Goal: Task Accomplishment & Management: Manage account settings

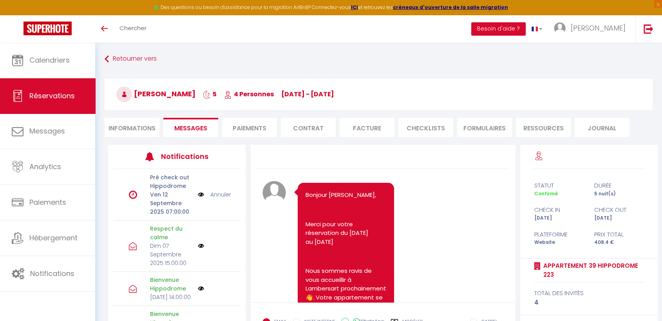
scroll to position [3790, 0]
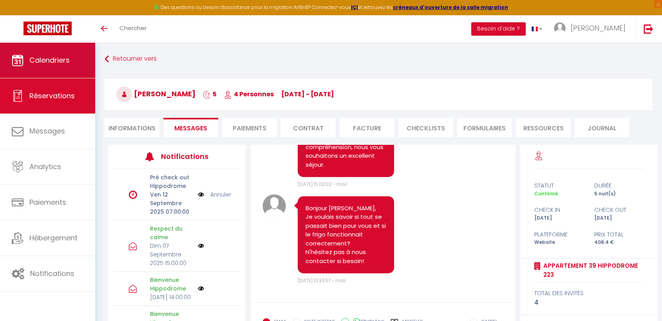
click at [46, 57] on span "Calendriers" at bounding box center [49, 60] width 40 height 10
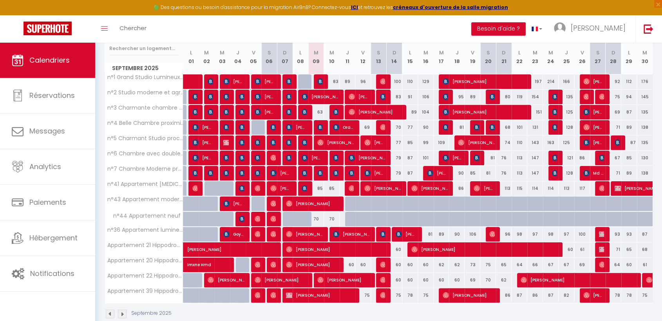
scroll to position [118, 0]
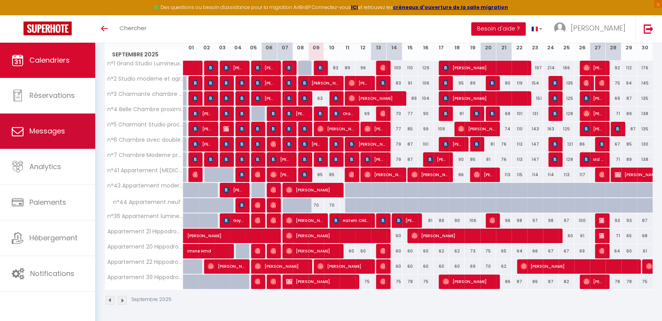
click at [43, 123] on link "Messages" at bounding box center [47, 131] width 95 height 35
select select "message"
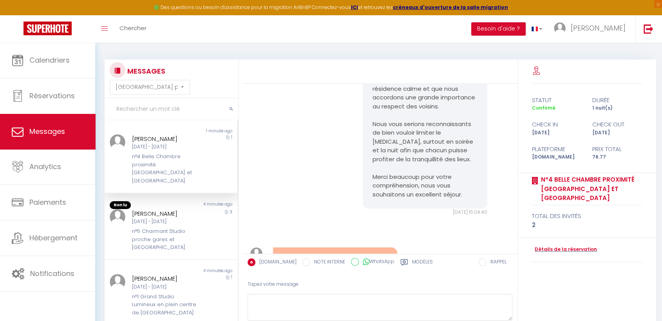
scroll to position [2152, 0]
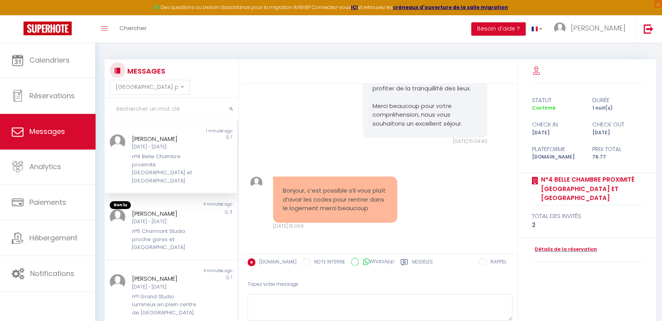
click at [415, 262] on label "Modèles" at bounding box center [422, 264] width 21 height 10
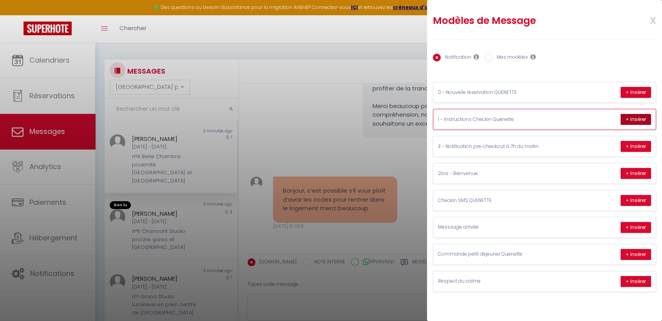
click at [632, 119] on button "+ Insérer" at bounding box center [635, 119] width 31 height 11
type textarea "Ceci est un message automatique contenant les instructions et codes d’accès uni…"
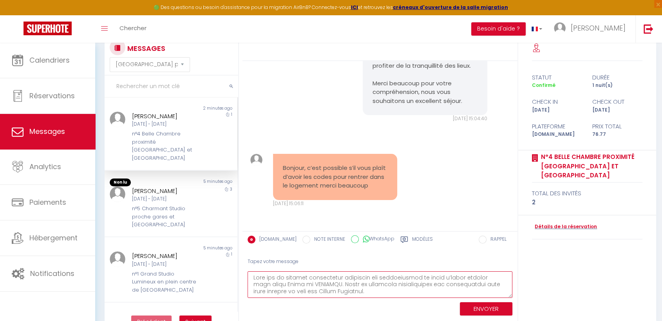
scroll to position [43, 0]
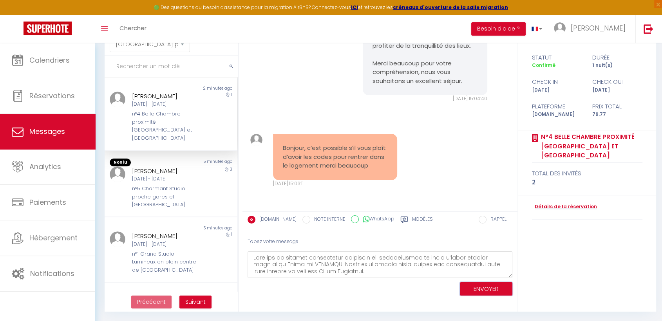
click at [482, 287] on button "ENVOYER" at bounding box center [486, 289] width 52 height 14
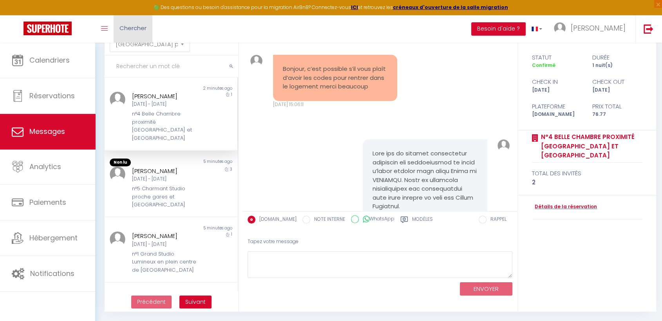
scroll to position [2862, 0]
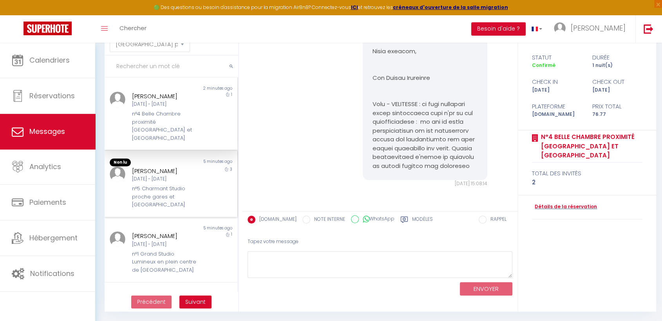
click at [159, 190] on div "n°5 Charmant Studio proche gares et [GEOGRAPHIC_DATA]" at bounding box center [165, 197] width 67 height 24
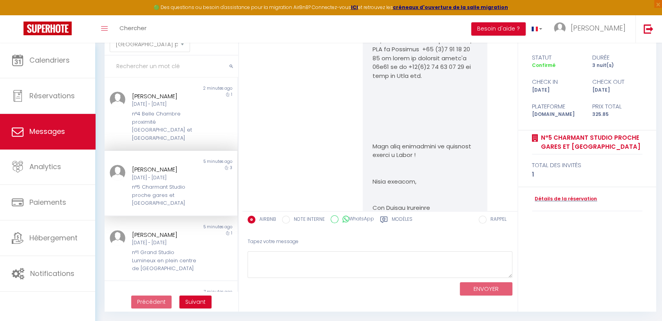
scroll to position [1542, 0]
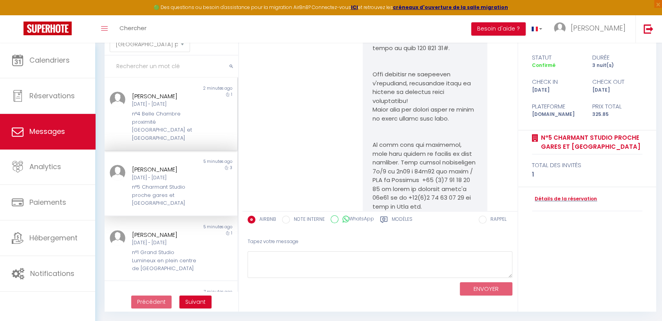
click at [167, 122] on div "n°4 Belle Chambre proximité [GEOGRAPHIC_DATA] et [GEOGRAPHIC_DATA]" at bounding box center [165, 126] width 67 height 32
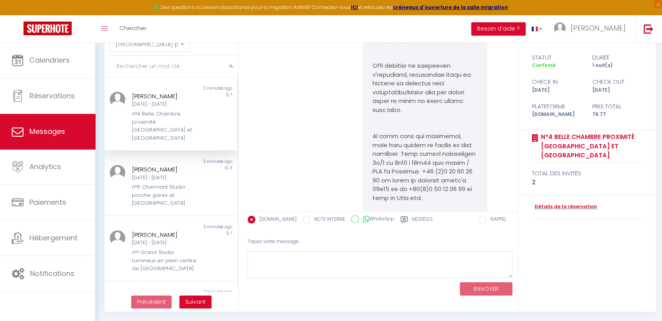
scroll to position [2471, 0]
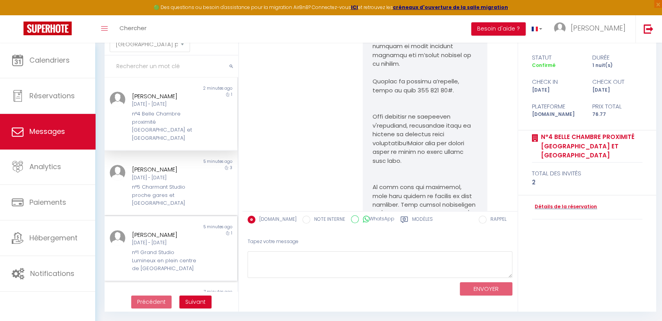
click at [147, 253] on div "n°1 Grand Studio Lumineux en plein centre de [GEOGRAPHIC_DATA]" at bounding box center [165, 261] width 67 height 24
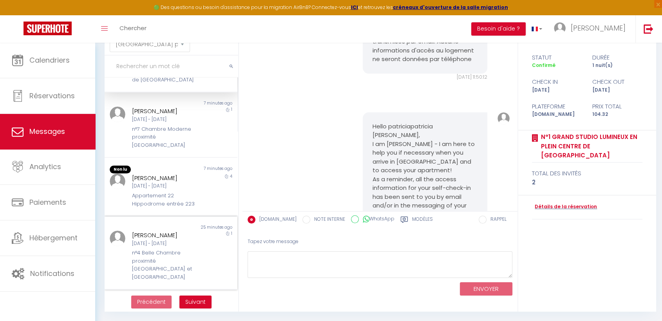
scroll to position [217, 0]
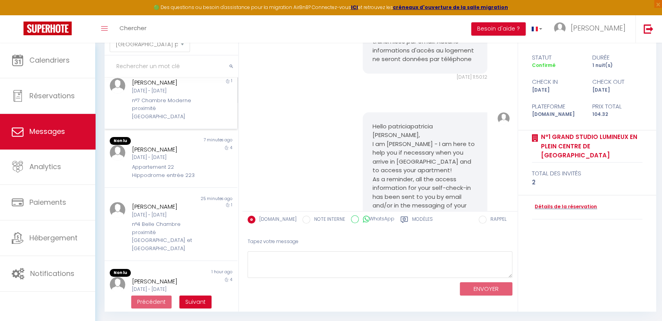
click at [153, 98] on div "n°7 Chambre Moderne proximité [GEOGRAPHIC_DATA]" at bounding box center [165, 109] width 67 height 24
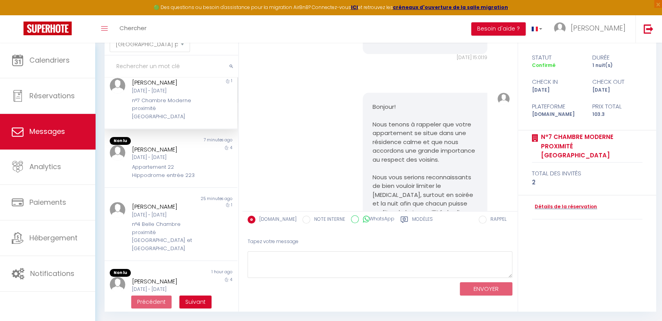
scroll to position [1971, 0]
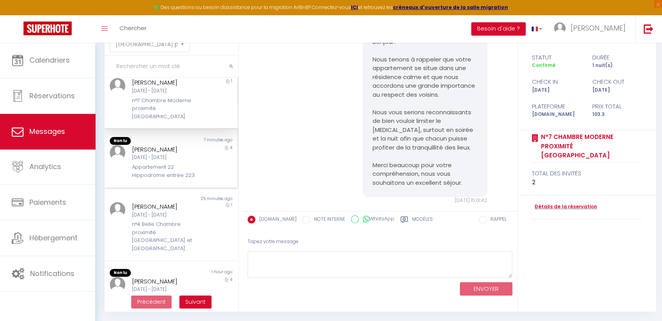
click at [159, 163] on div "Appartement 22 Hippodrome entrée 223" at bounding box center [165, 171] width 67 height 16
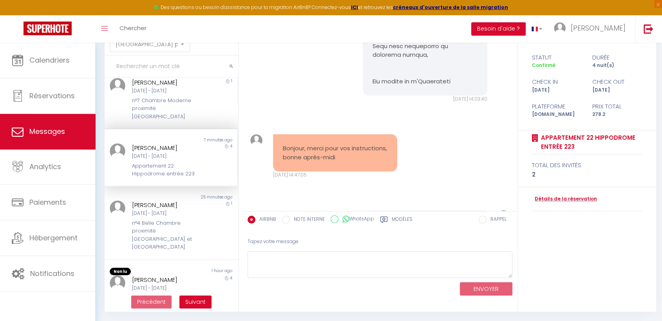
scroll to position [2101, 0]
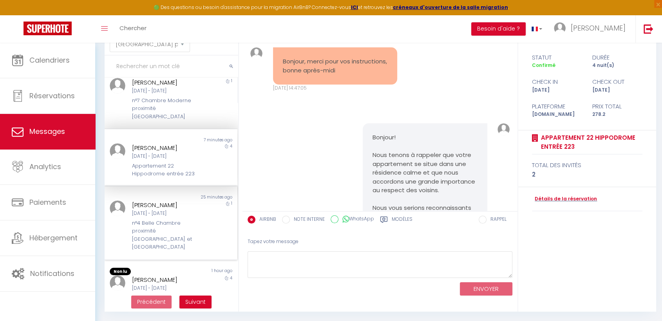
click at [176, 201] on div "[PERSON_NAME]" at bounding box center [165, 205] width 67 height 9
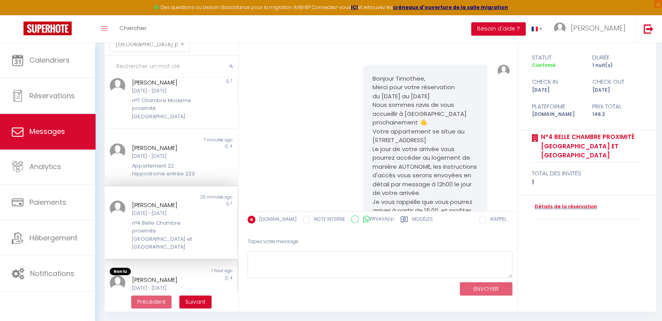
click at [158, 285] on div "Ven 05 Sep - Mar 09 Sep" at bounding box center [165, 288] width 67 height 7
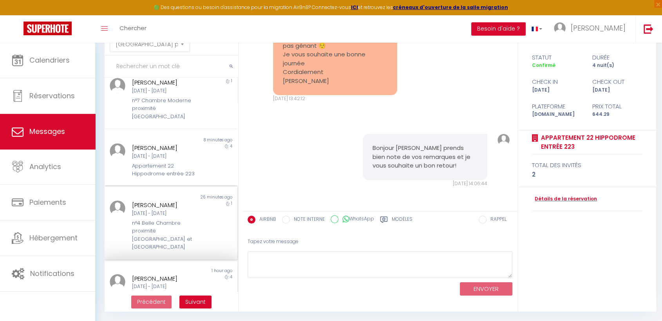
scroll to position [261, 0]
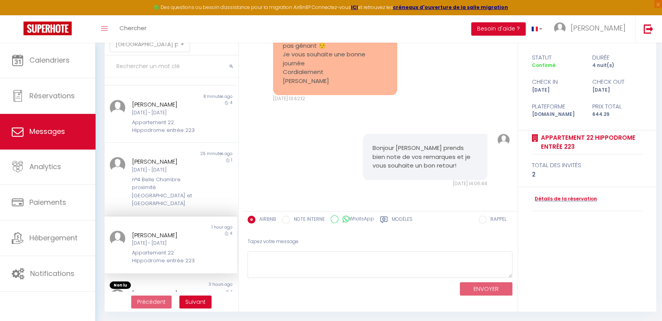
click at [121, 231] on img at bounding box center [118, 239] width 16 height 16
click at [169, 240] on div "Ven 05 Sep - Mar 09 Sep" at bounding box center [165, 243] width 67 height 7
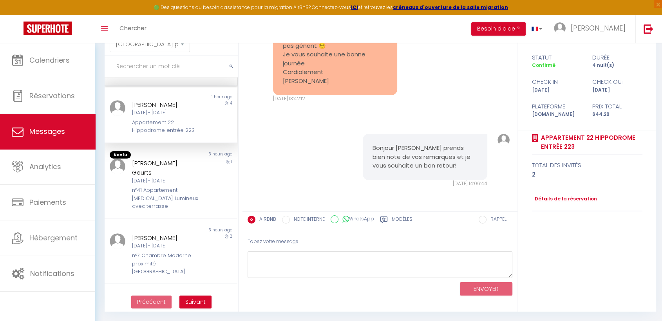
scroll to position [392, 0]
click at [140, 177] on div "[DATE] - [DATE]" at bounding box center [165, 180] width 67 height 7
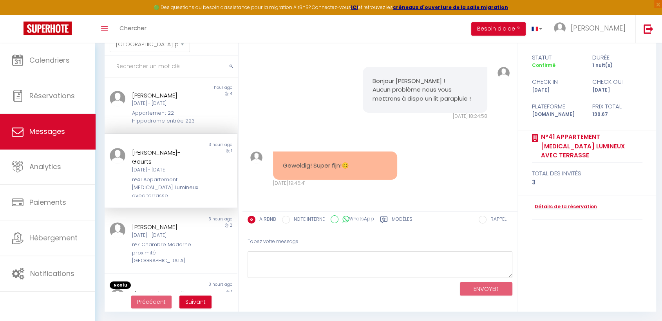
scroll to position [409, 0]
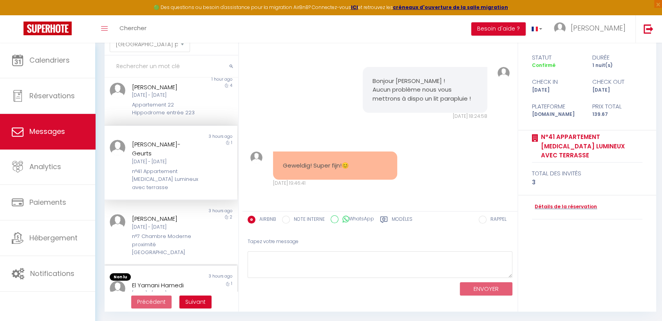
click at [171, 300] on div "n°7 Chambre Moderne proximité [GEOGRAPHIC_DATA]" at bounding box center [165, 312] width 67 height 24
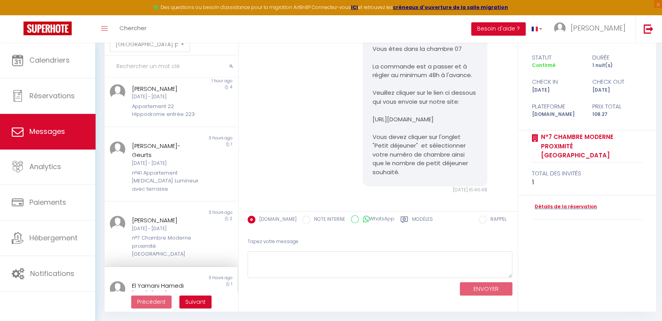
scroll to position [725, 0]
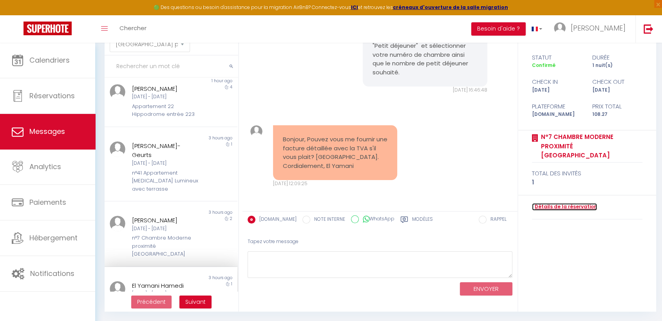
click at [560, 203] on link "Détails de la réservation" at bounding box center [564, 206] width 65 height 7
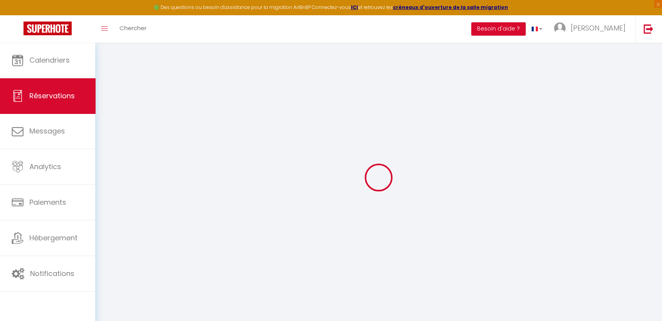
type input "El Yamani"
type input "Hamedi"
type input "ehamed.453303@guest.booking.com"
type input "+33619868788"
type input "50 avenue des Champs Elysées"
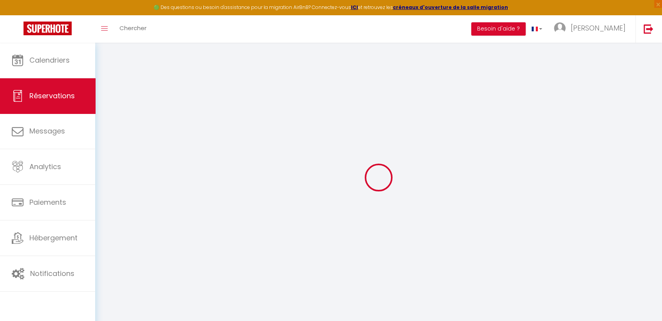
type input "Paris"
select select "FR"
type input "17.61"
type input "1.52"
select select "25748"
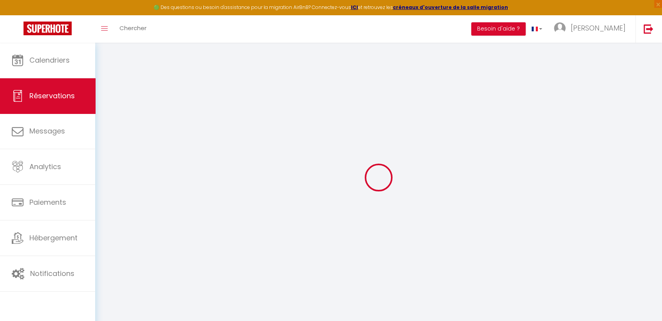
select select "1"
select select
type input "1"
select select "12"
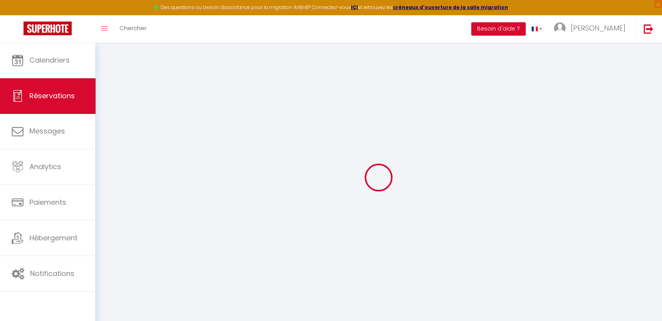
select select
type input "103.57"
checkbox input "false"
type input "0"
select select "2"
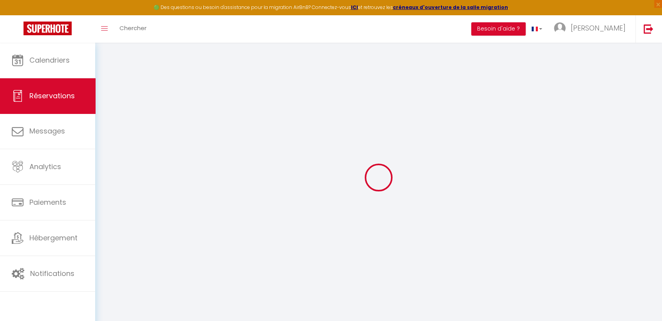
type input "0"
select select
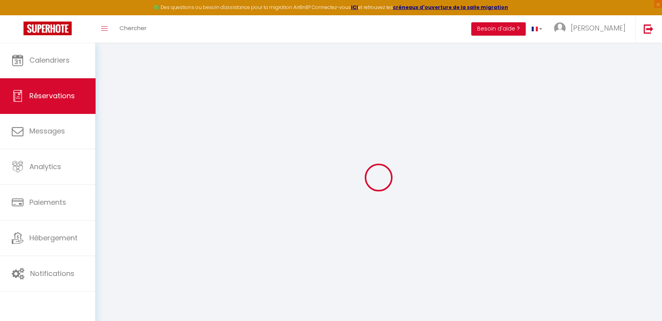
select select "14"
checkbox input "false"
select select
checkbox input "false"
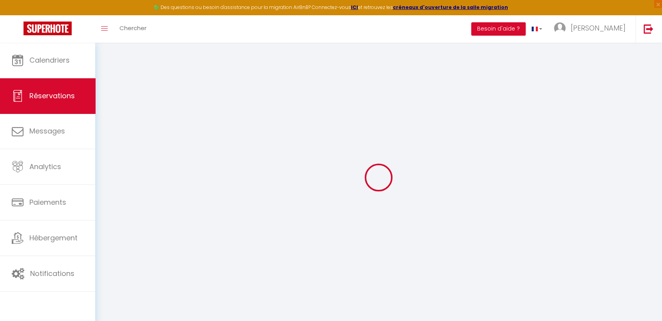
select select
checkbox input "false"
type textarea "** THIS RESERVATION HAS BEEN PRE-PAID ** Reservation has a cancellation grace p…"
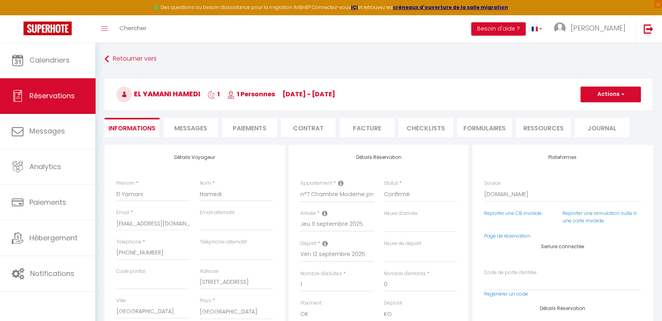
type input "4.7"
select select
checkbox input "false"
select select
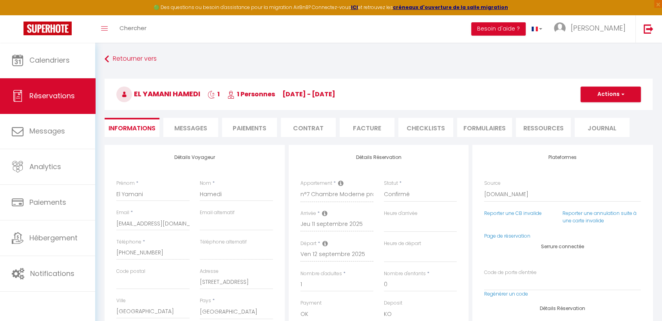
select select
click at [348, 126] on li "Facture" at bounding box center [367, 127] width 55 height 19
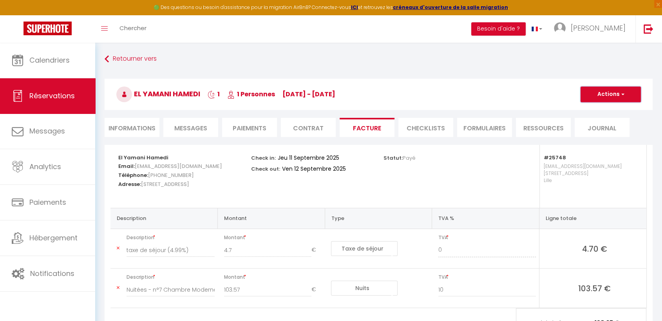
click at [607, 89] on button "Actions" at bounding box center [610, 95] width 60 height 16
click at [604, 132] on link "Envoyer la facture" at bounding box center [605, 132] width 66 height 10
type input "ehamed.453303@guest.booking.com"
select select "fr"
type input "Votre facture 6692209 - n°7 Chambre Moderne proximité Vieux Lille"
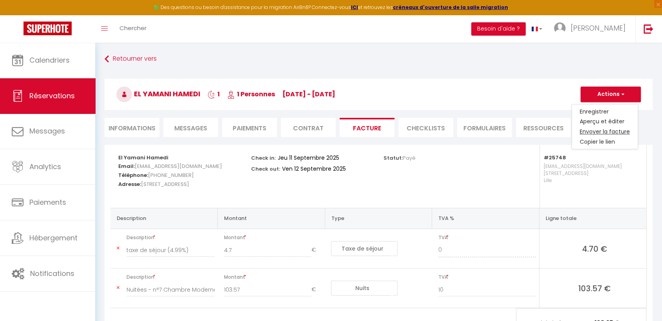
type textarea "Bonjour, Voici le lien pour télécharger votre facture : https://superhote.com/a…"
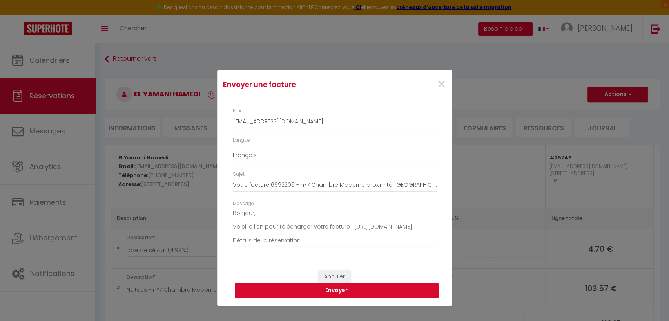
click at [374, 293] on button "Envoyer" at bounding box center [337, 290] width 204 height 15
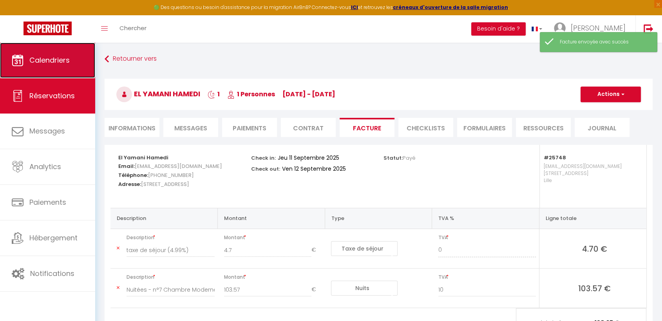
click at [38, 54] on link "Calendriers" at bounding box center [47, 60] width 95 height 35
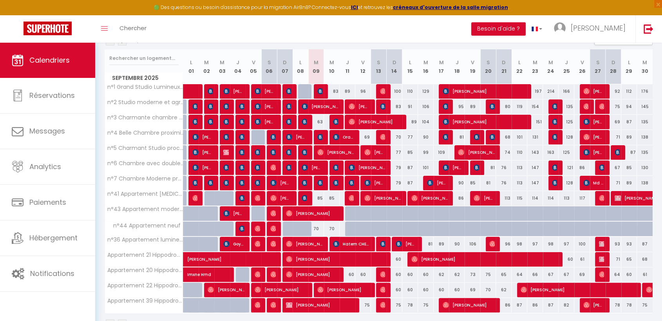
scroll to position [74, 0]
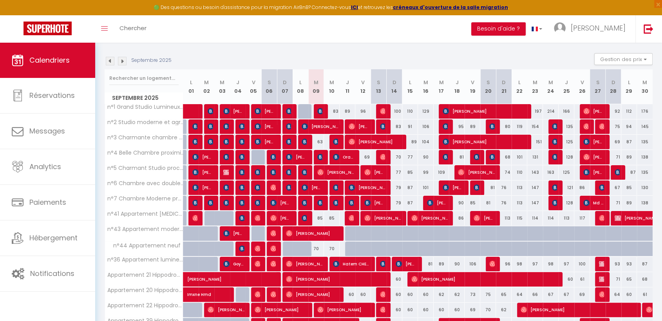
click at [120, 62] on img at bounding box center [122, 61] width 9 height 9
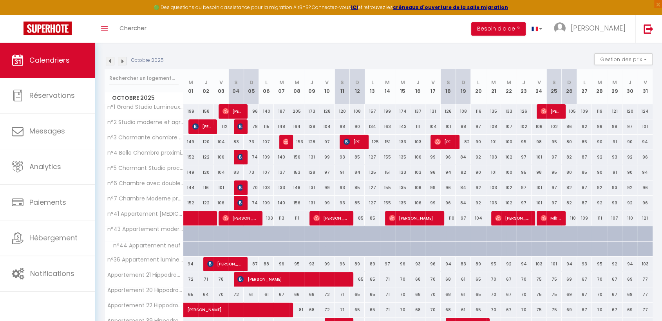
click at [120, 62] on img at bounding box center [122, 61] width 9 height 9
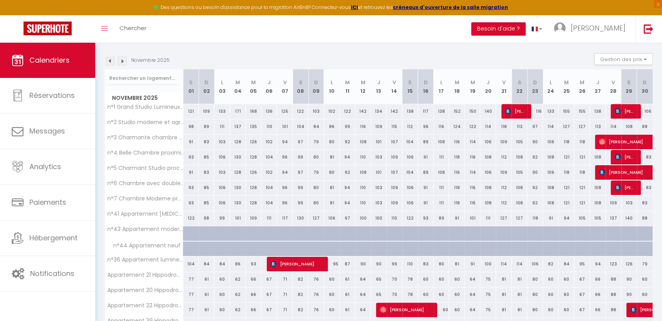
click at [121, 63] on img at bounding box center [122, 61] width 9 height 9
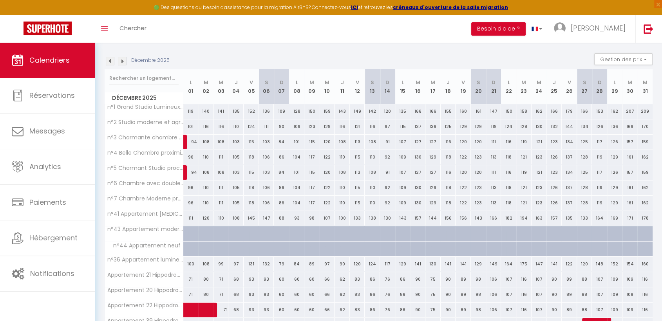
click at [121, 63] on img at bounding box center [122, 61] width 9 height 9
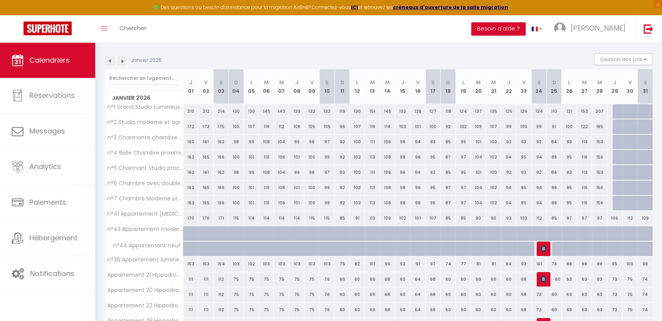
click at [108, 60] on img at bounding box center [110, 61] width 9 height 9
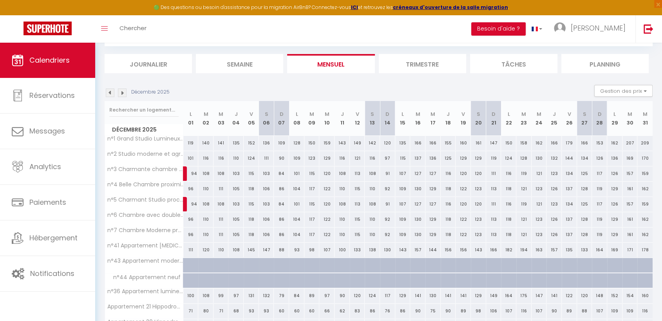
click at [108, 89] on img at bounding box center [110, 93] width 9 height 9
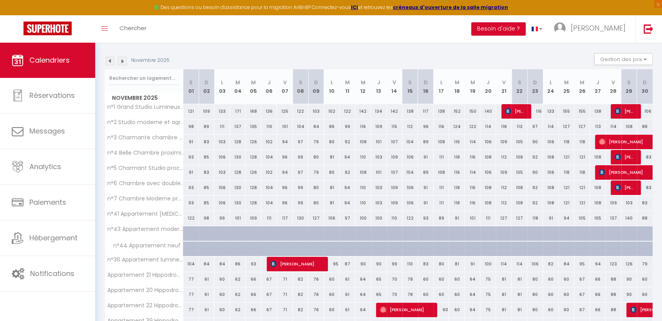
click at [108, 60] on img at bounding box center [110, 61] width 9 height 9
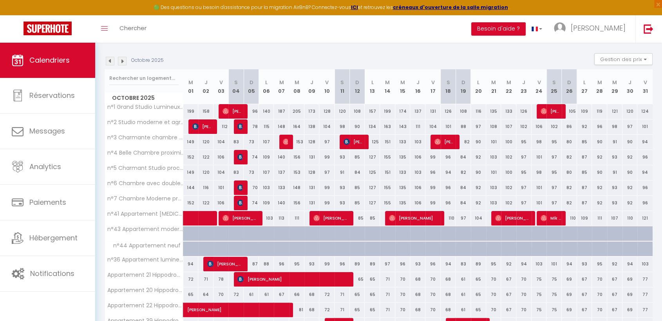
click at [108, 60] on img at bounding box center [110, 61] width 9 height 9
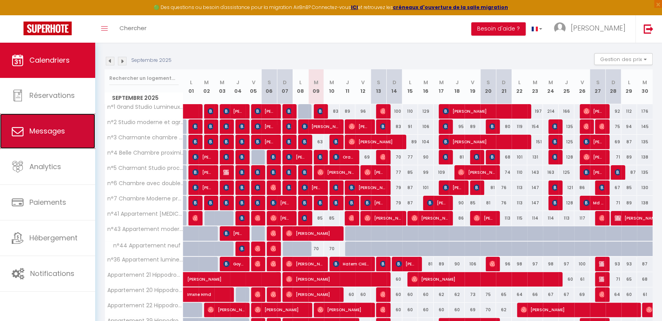
click at [39, 139] on link "Messages" at bounding box center [47, 131] width 95 height 35
select select "message"
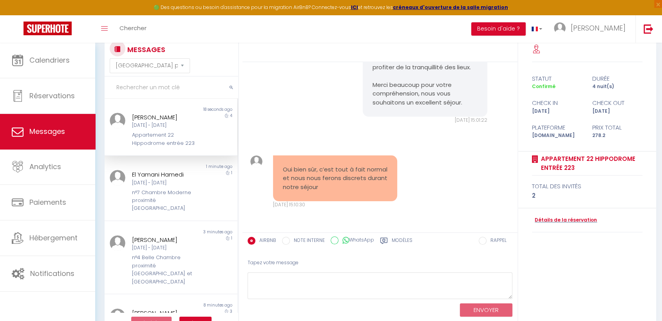
scroll to position [43, 0]
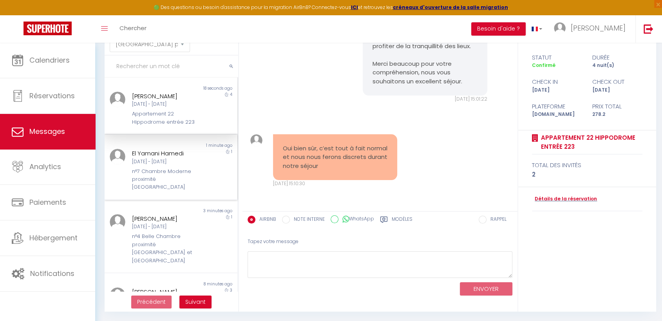
click at [147, 172] on div "n°7 Chambre Moderne proximité [GEOGRAPHIC_DATA]" at bounding box center [165, 180] width 67 height 24
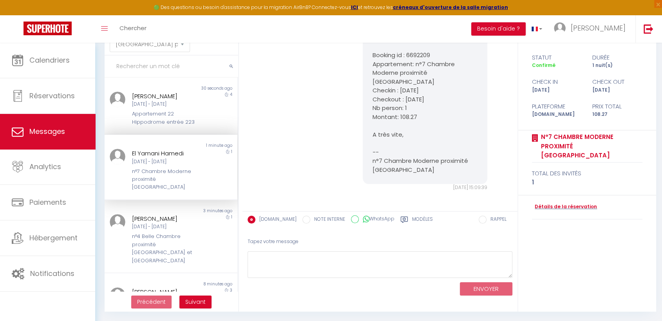
scroll to position [978, 0]
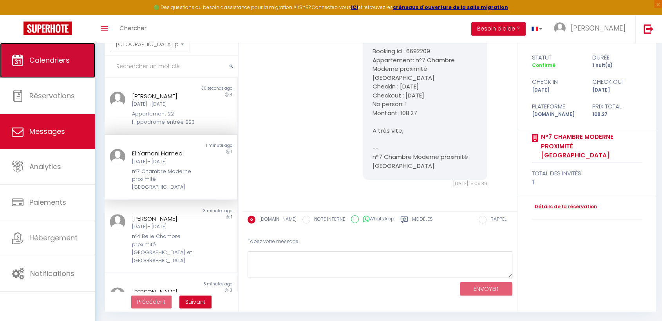
click at [34, 66] on link "Calendriers" at bounding box center [47, 60] width 95 height 35
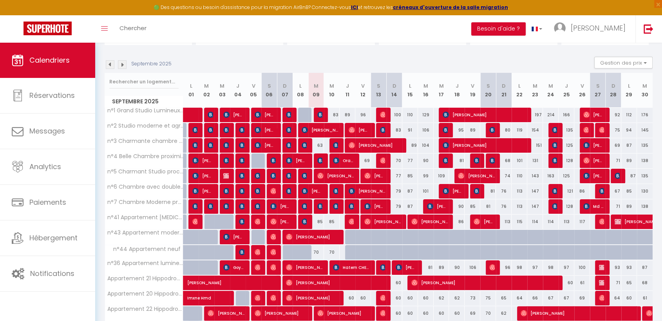
scroll to position [31, 0]
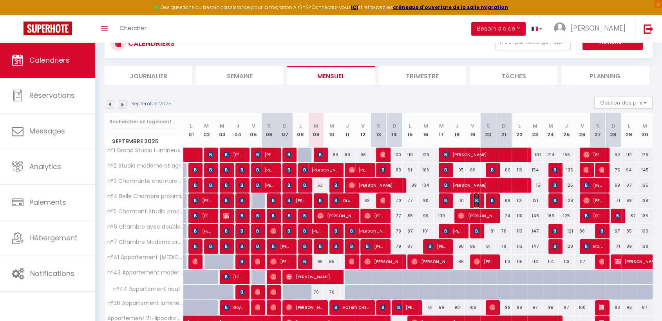
click at [474, 198] on img at bounding box center [477, 200] width 6 height 6
select select "OK"
select select "KO"
select select "0"
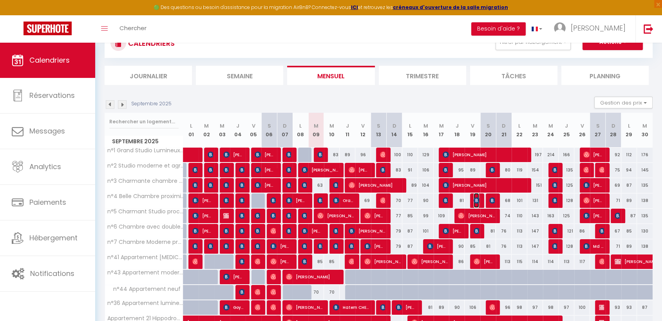
select select "1"
select select
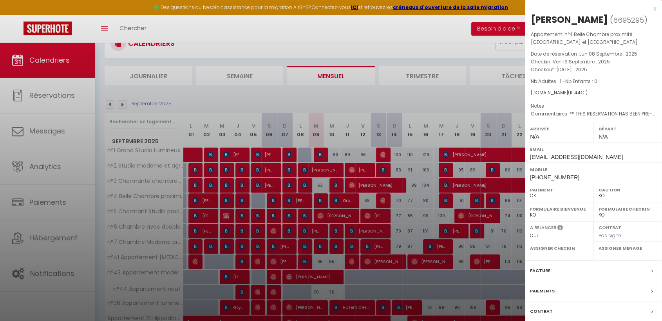
click at [654, 7] on div "x" at bounding box center [590, 8] width 131 height 9
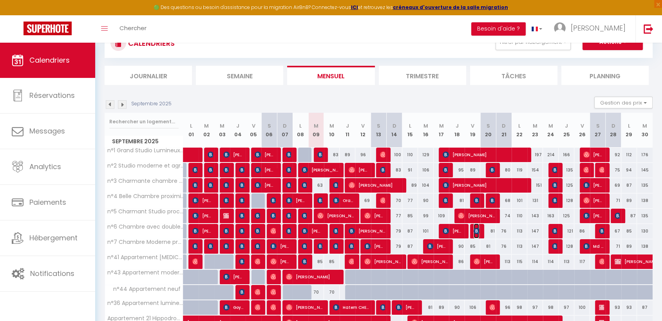
click at [474, 229] on img at bounding box center [477, 231] width 6 height 6
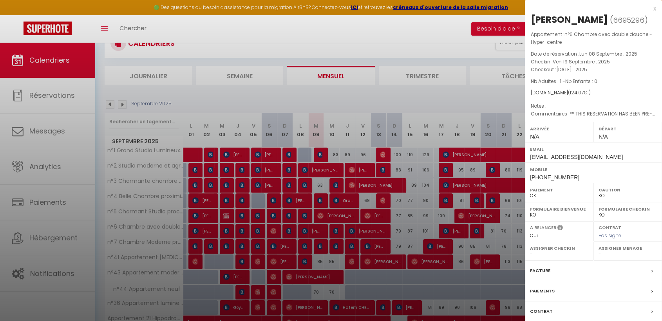
click at [656, 8] on div "x" at bounding box center [590, 8] width 131 height 9
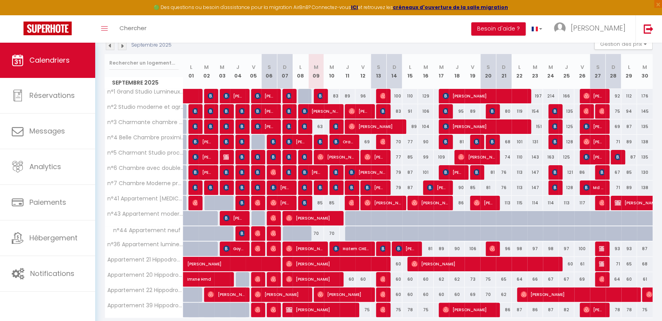
scroll to position [74, 0]
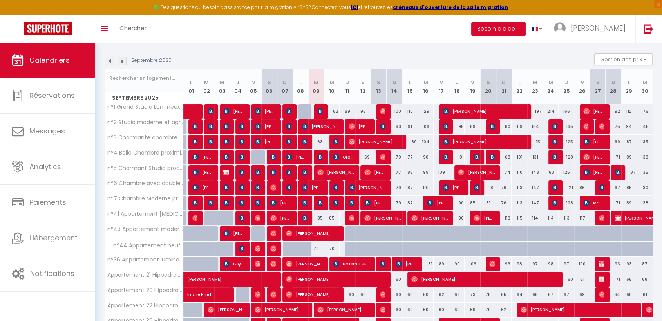
click at [123, 59] on img at bounding box center [122, 61] width 9 height 9
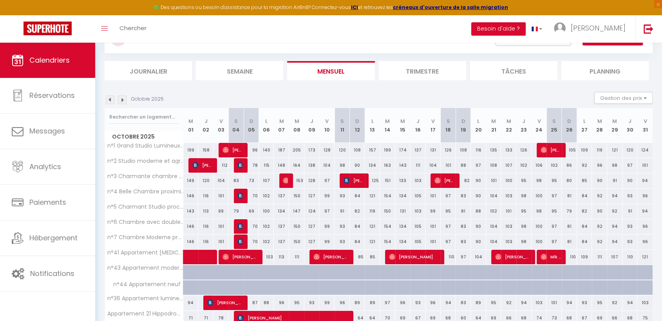
scroll to position [31, 0]
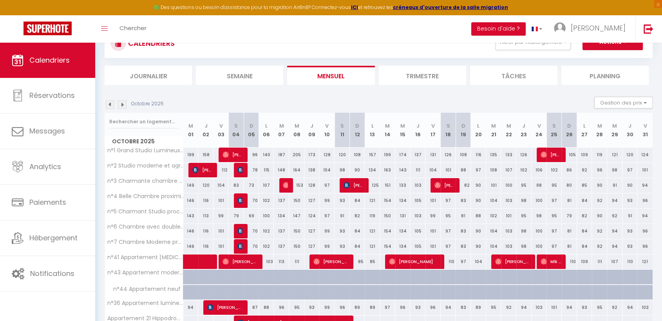
click at [120, 105] on img at bounding box center [122, 104] width 9 height 9
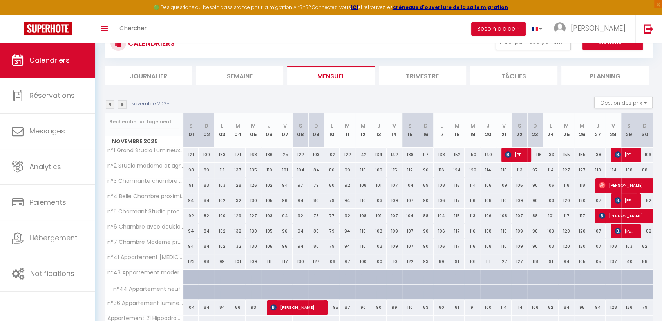
click at [123, 106] on img at bounding box center [122, 104] width 9 height 9
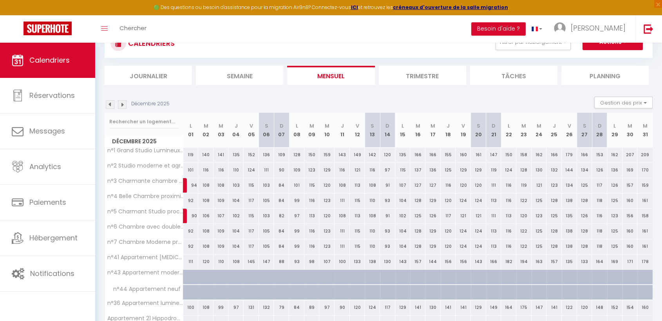
click at [112, 105] on img at bounding box center [110, 104] width 9 height 9
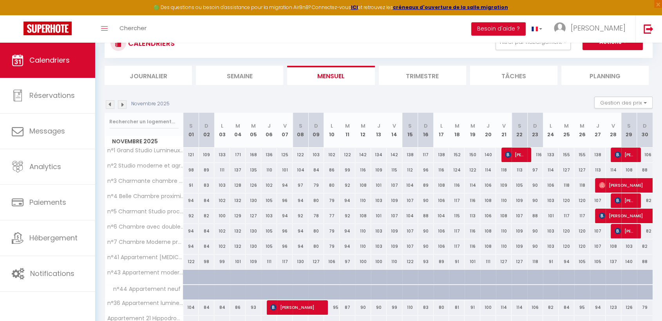
click at [108, 107] on img at bounding box center [110, 104] width 9 height 9
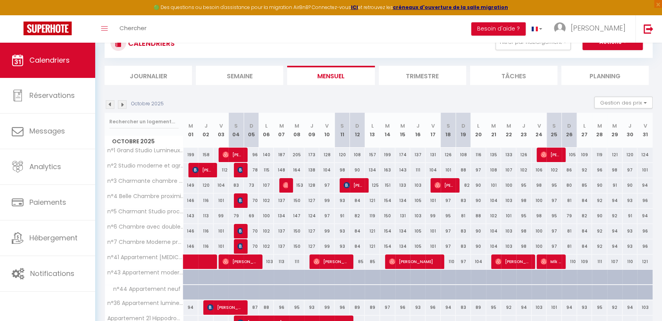
click at [108, 107] on img at bounding box center [110, 104] width 9 height 9
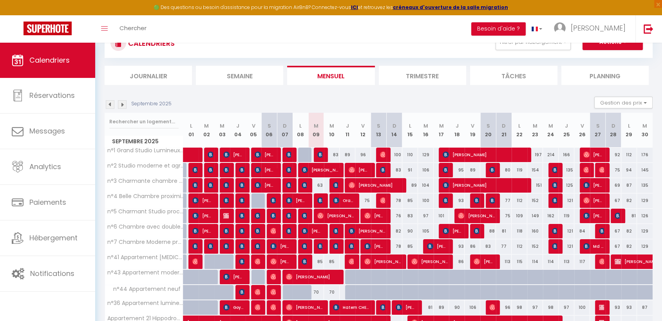
scroll to position [74, 0]
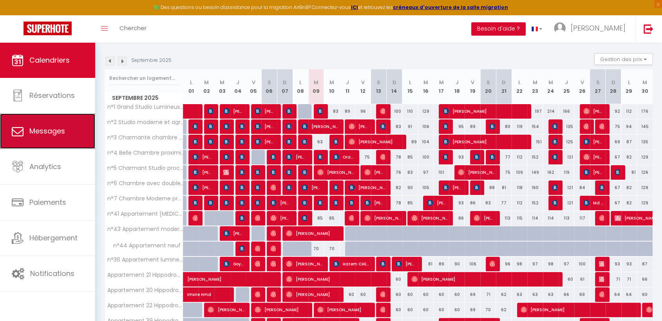
click at [54, 134] on span "Messages" at bounding box center [47, 131] width 36 height 10
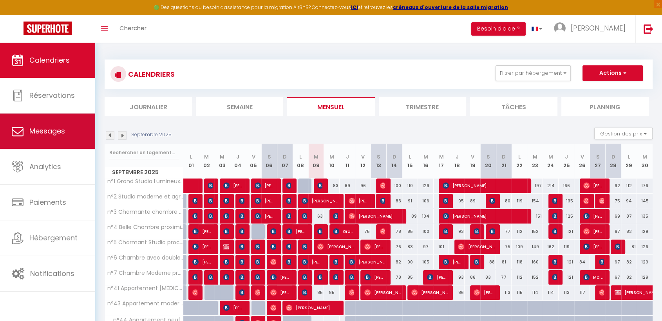
select select "message"
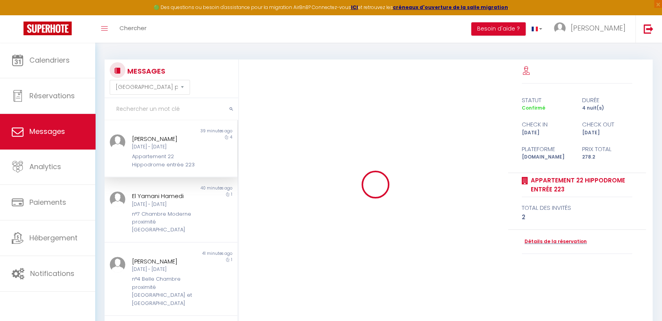
scroll to position [2427, 0]
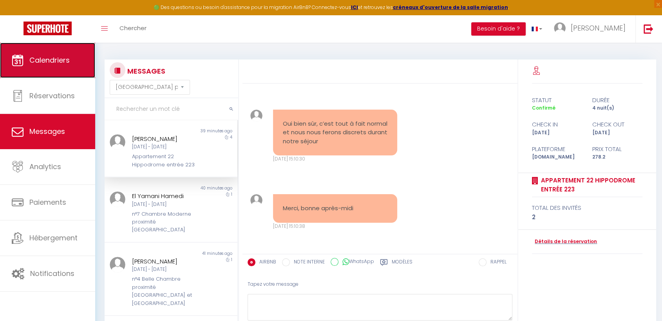
click at [38, 65] on span "Calendriers" at bounding box center [49, 60] width 40 height 10
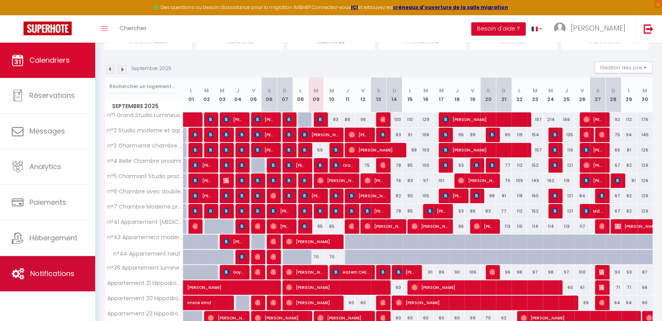
scroll to position [118, 0]
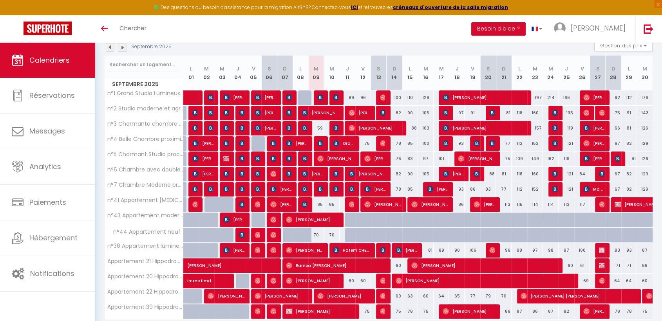
scroll to position [74, 0]
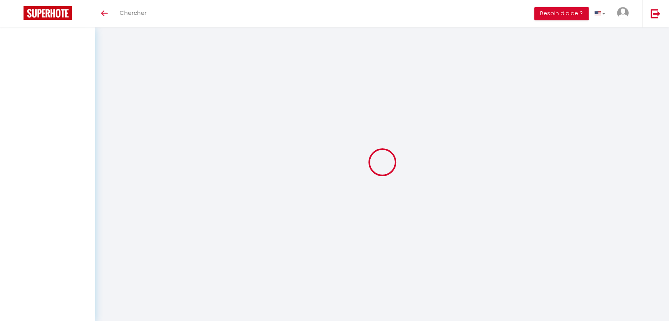
select select
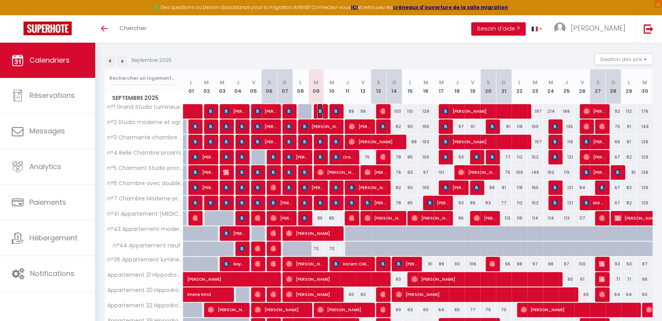
click at [318, 112] on img at bounding box center [320, 111] width 6 height 6
select select "OK"
select select "KO"
select select "0"
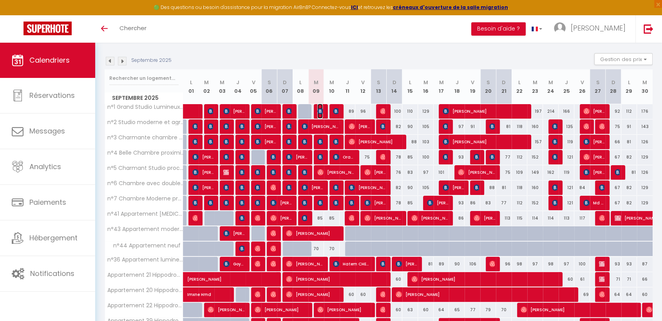
select select "1"
select select
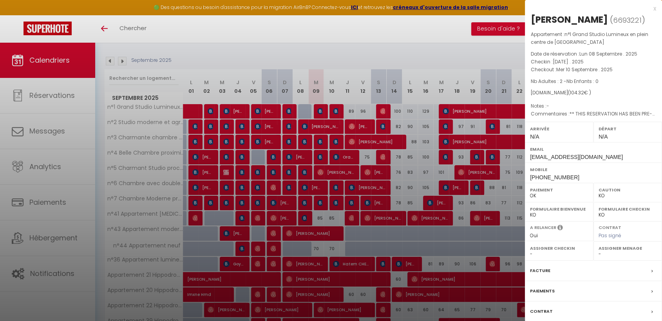
click at [319, 141] on div at bounding box center [331, 160] width 662 height 321
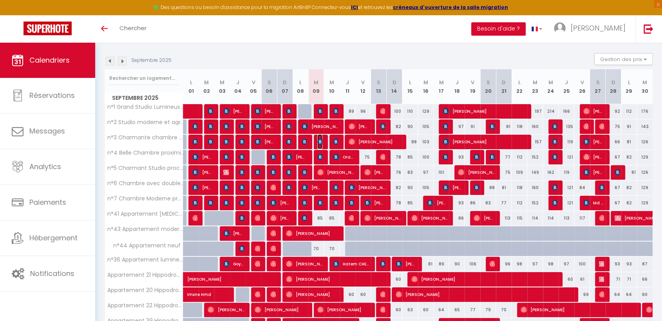
click at [319, 141] on img at bounding box center [320, 142] width 6 height 6
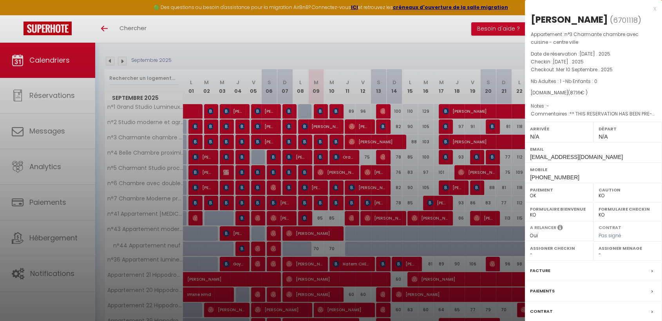
click at [540, 272] on label "Facture" at bounding box center [540, 271] width 20 height 8
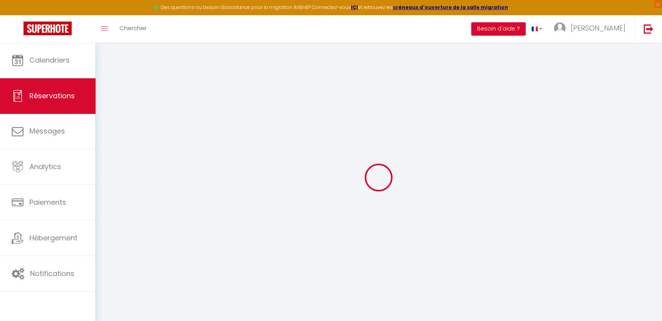
select select
checkbox input "false"
type textarea "** THIS RESERVATION HAS BEEN PRE-PAID ** BOOKING NOTE : Payment charge is EUR 1…"
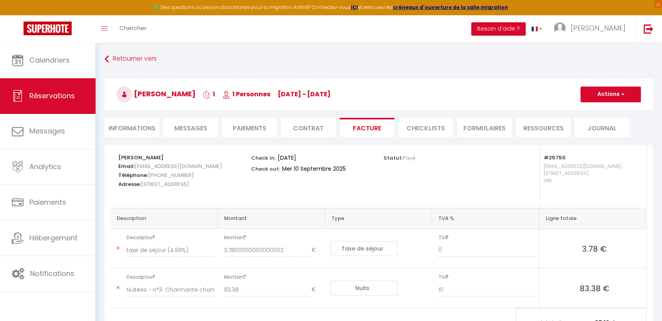
click at [182, 128] on span "Messages" at bounding box center [190, 128] width 33 height 9
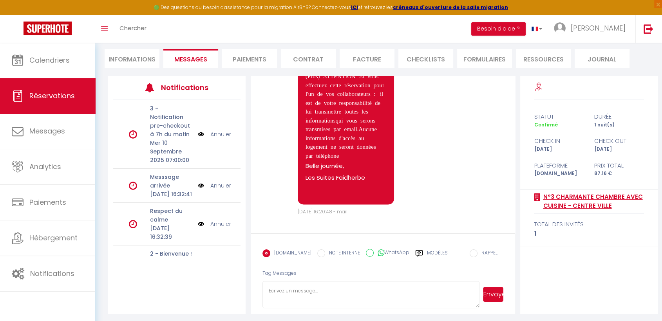
scroll to position [71, 0]
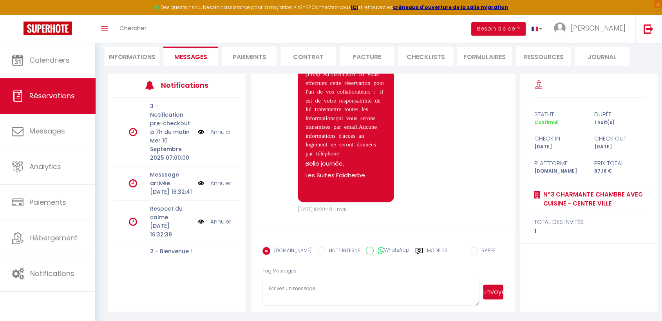
click at [427, 251] on label "Modèles" at bounding box center [437, 254] width 21 height 14
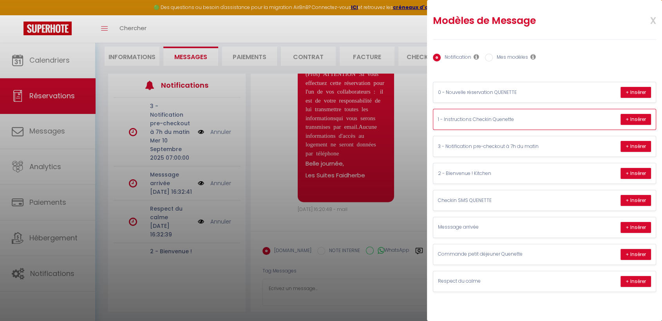
click at [484, 121] on p "1 - Instructions Checkin Quenette" at bounding box center [497, 119] width 118 height 7
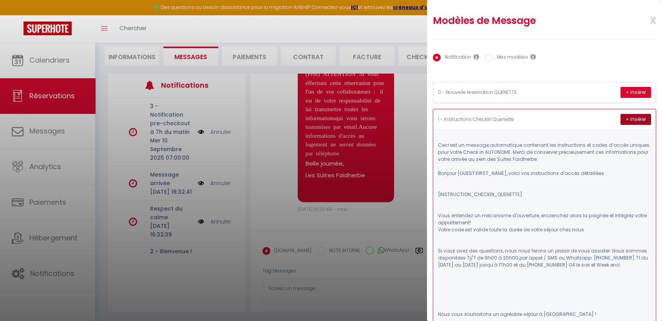
click at [635, 119] on button "+ Insérer" at bounding box center [635, 119] width 31 height 11
type textarea "Lore ips do sitamet consectetur adipiscin eli seddoeiusmod te incid u’labor etd…"
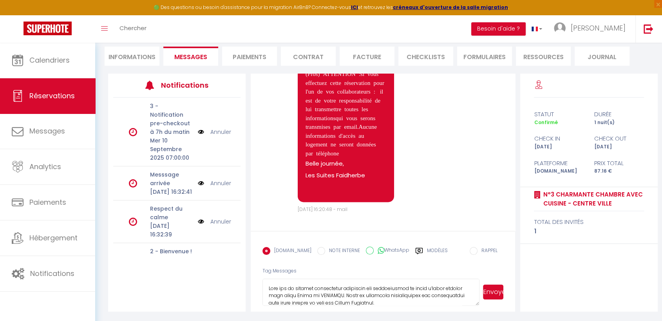
click at [492, 291] on button "Envoyer" at bounding box center [493, 292] width 20 height 15
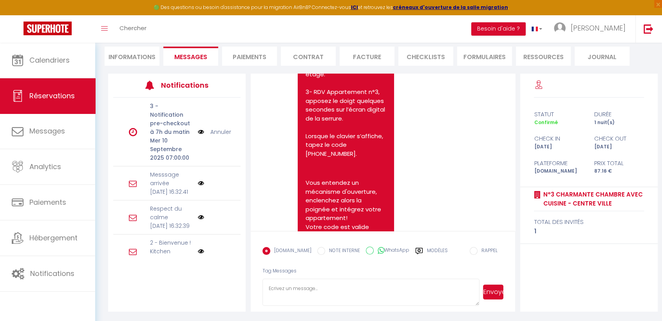
scroll to position [2466, 0]
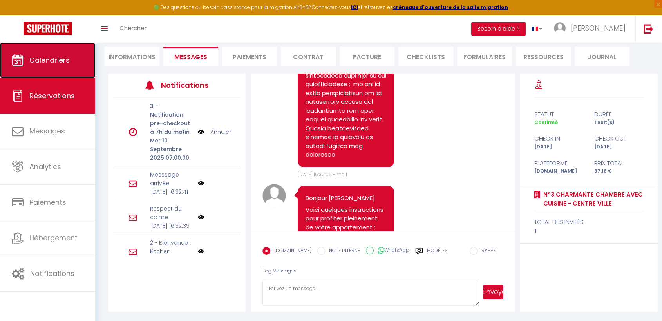
click at [13, 64] on icon at bounding box center [18, 60] width 12 height 12
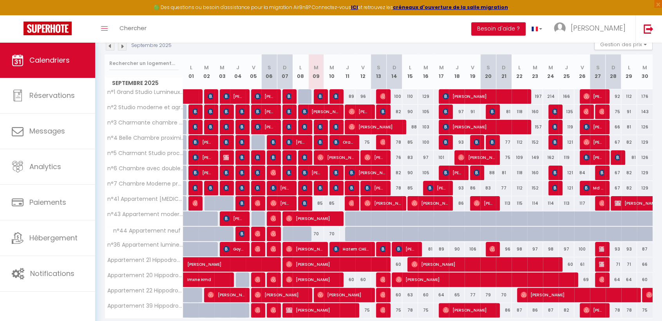
scroll to position [74, 0]
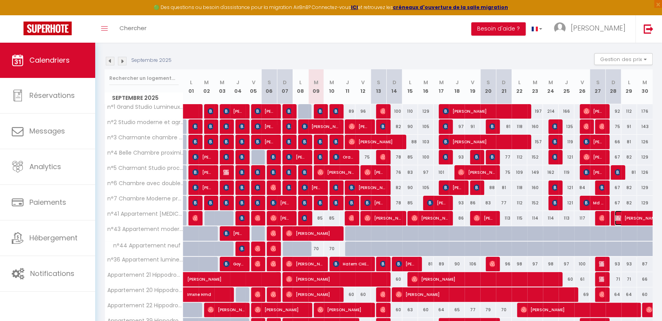
click at [630, 219] on span "[PERSON_NAME]" at bounding box center [660, 218] width 90 height 15
select select "OK"
select select "KO"
select select "0"
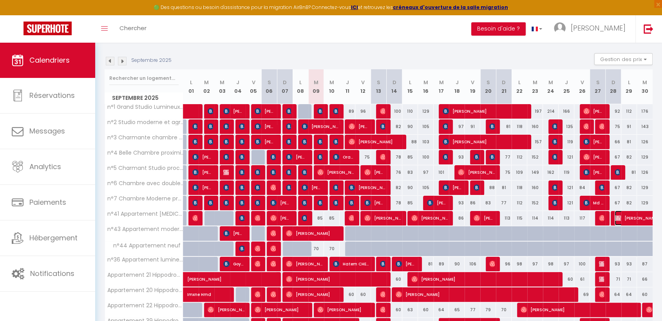
select select "1"
select select
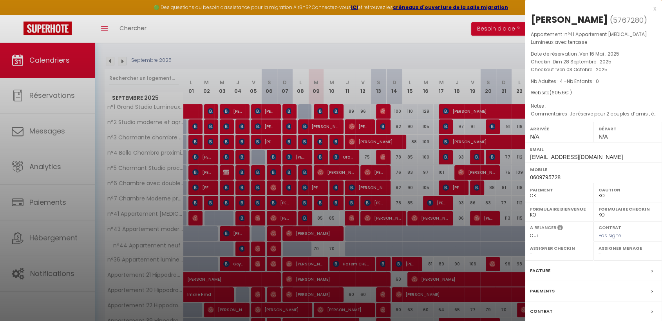
click at [543, 271] on label "Facture" at bounding box center [540, 271] width 20 height 8
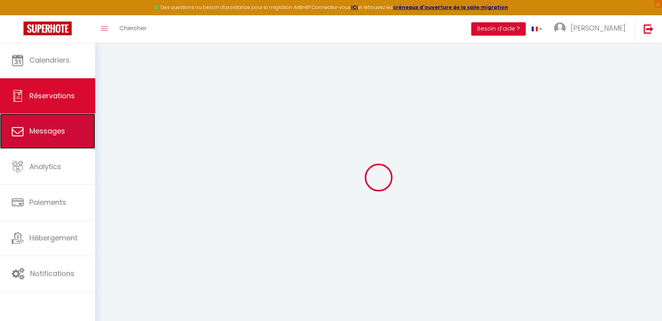
click at [45, 129] on span "Messages" at bounding box center [47, 131] width 36 height 10
select select "message"
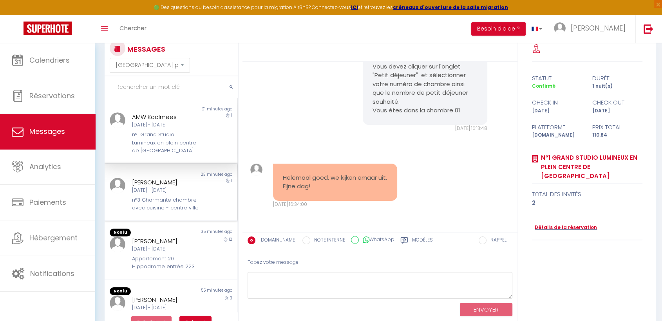
scroll to position [43, 0]
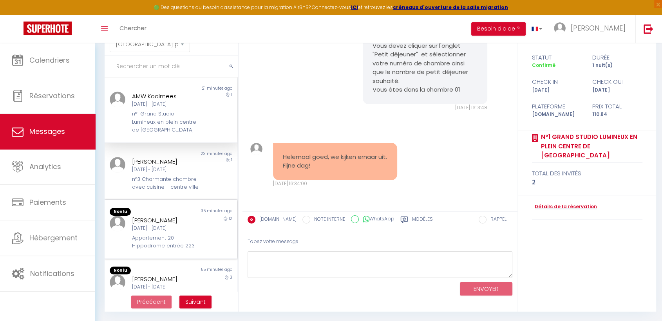
click at [159, 232] on div "[DATE] - [DATE]" at bounding box center [165, 228] width 67 height 7
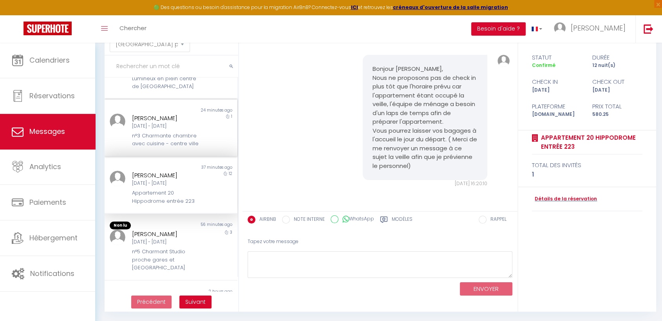
scroll to position [87, 0]
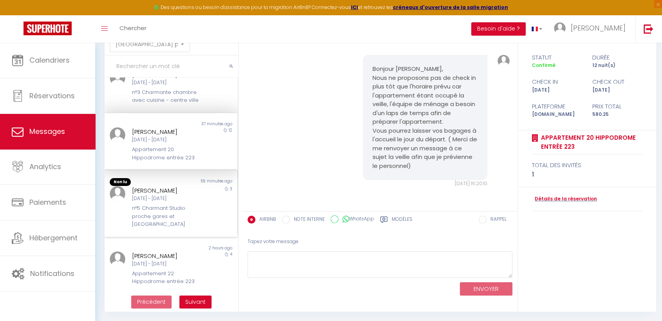
click at [156, 202] on div "[DATE] - [DATE]" at bounding box center [165, 198] width 67 height 7
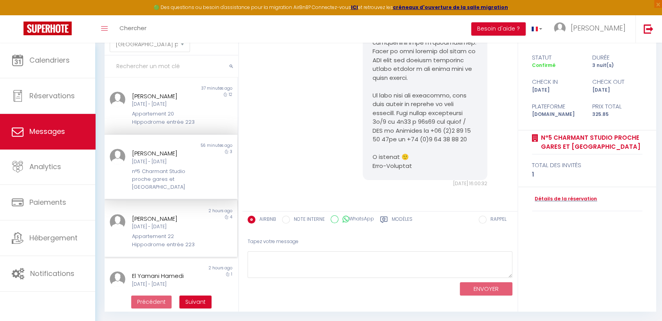
scroll to position [174, 0]
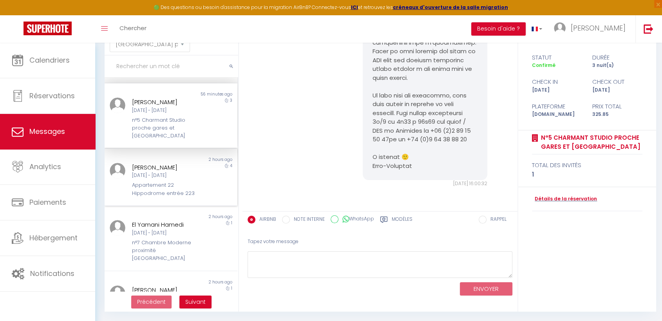
click at [146, 190] on div "Appartement 22 Hippodrome entrée 223" at bounding box center [165, 189] width 67 height 16
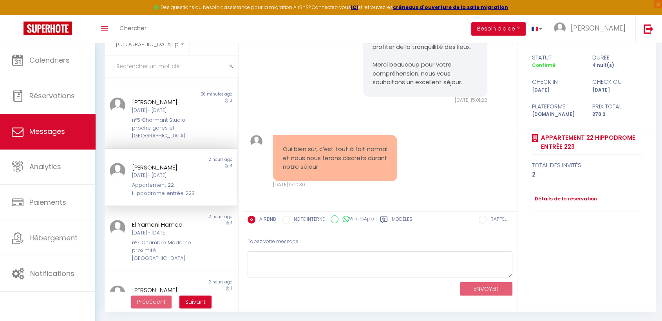
scroll to position [2297, 0]
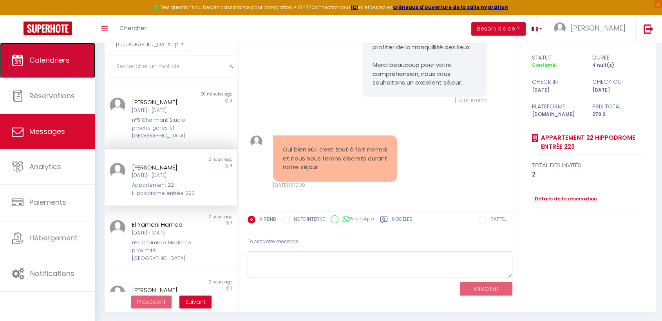
click at [74, 59] on link "Calendriers" at bounding box center [47, 60] width 95 height 35
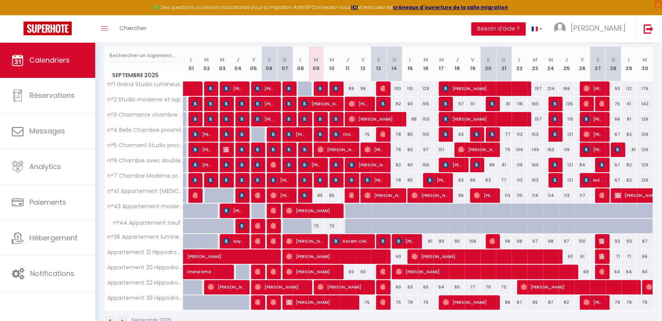
scroll to position [118, 0]
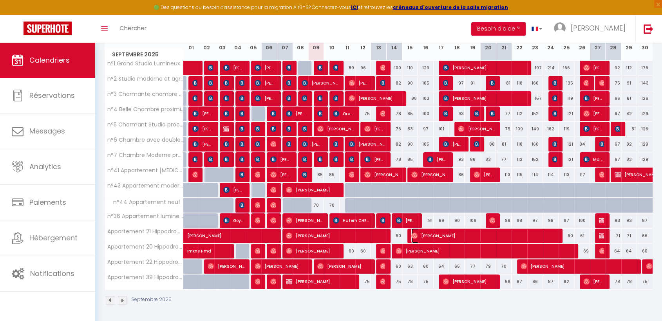
click at [456, 235] on span "[PERSON_NAME]" at bounding box center [484, 235] width 146 height 15
select select "OK"
select select "0"
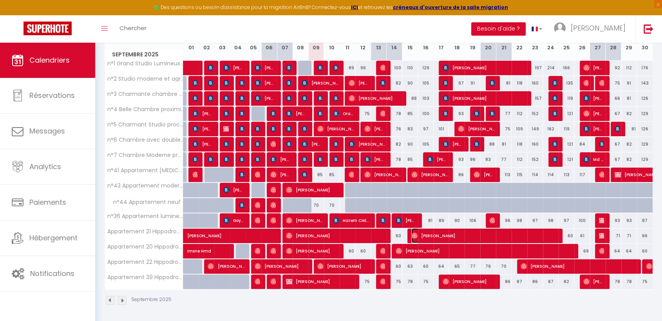
select select "1"
select select
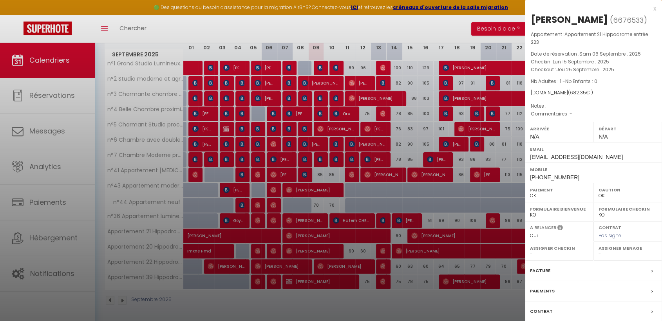
click at [654, 9] on div "x" at bounding box center [590, 8] width 131 height 9
